Goal: Check status: Verify the current state of an ongoing process or item

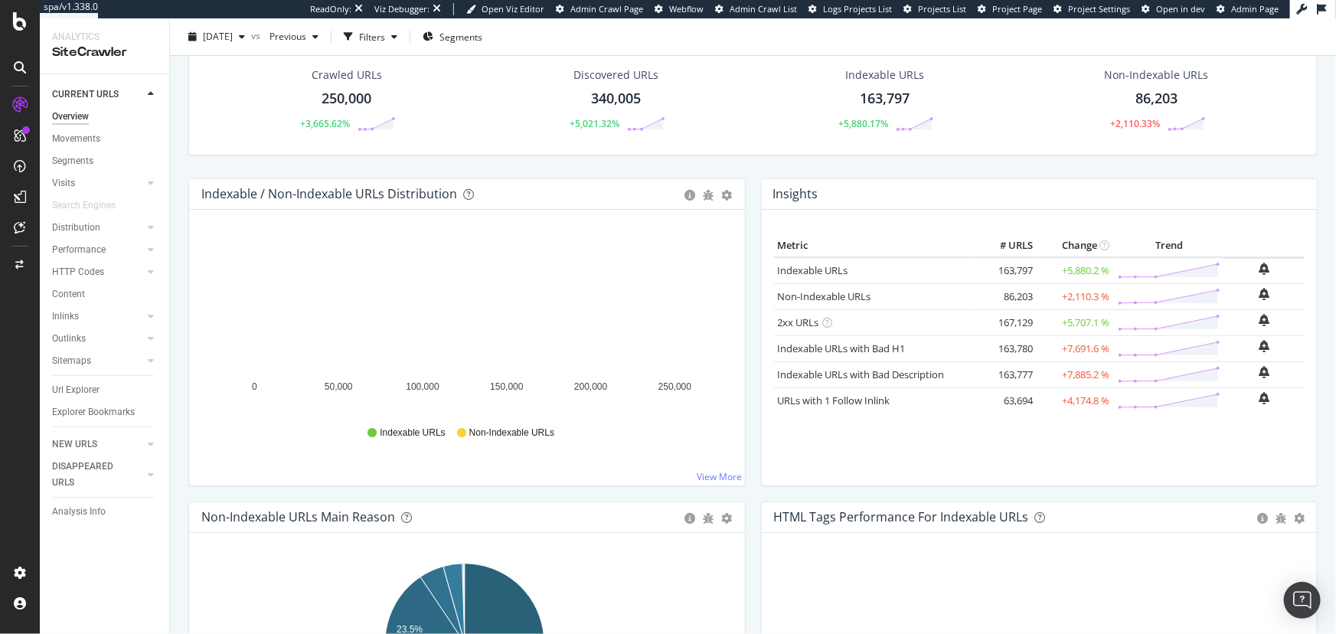
scroll to position [69, 0]
